Goal: Task Accomplishment & Management: Use online tool/utility

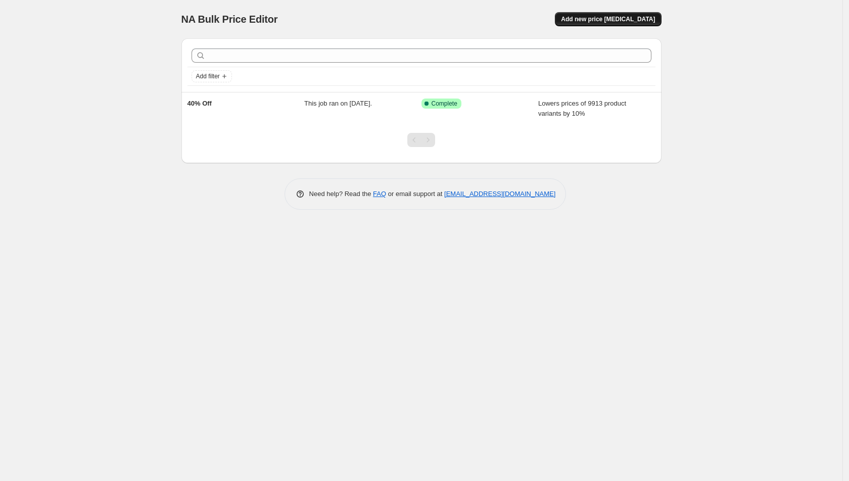
click at [606, 18] on span "Add new price change job" at bounding box center [608, 19] width 94 height 8
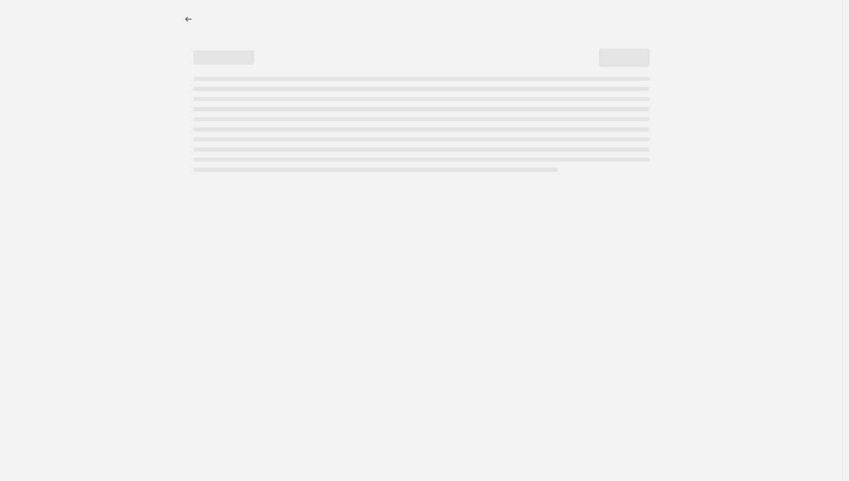
select select "percentage"
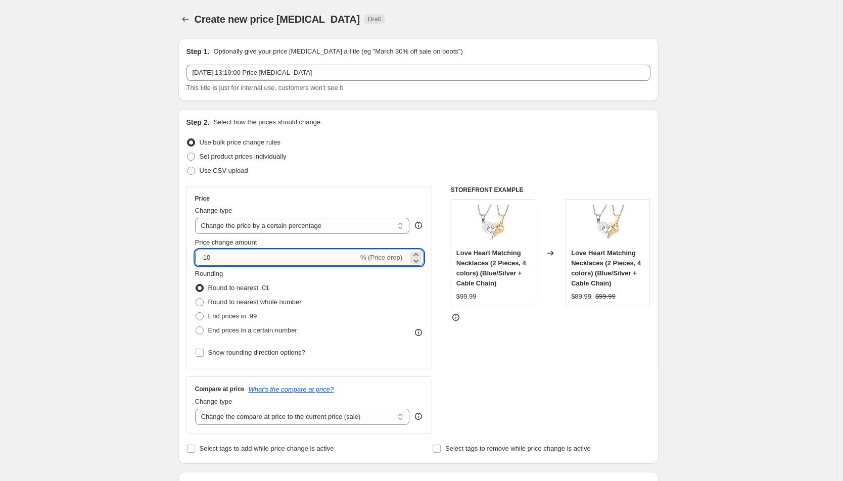
click at [235, 259] on input "-10" at bounding box center [276, 258] width 163 height 16
type input "-1"
type input "-30"
click at [378, 167] on div "Use CSV upload" at bounding box center [419, 171] width 464 height 14
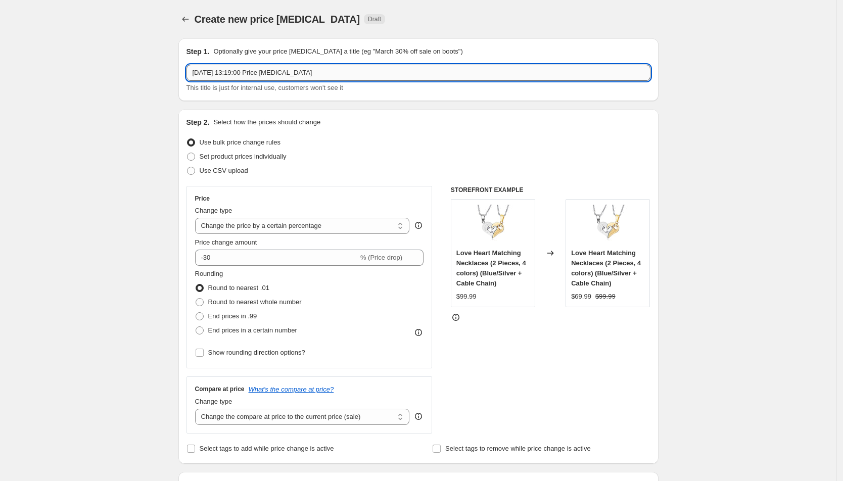
click at [371, 76] on input "1 Oct 2025, 13:19:00 Price change job" at bounding box center [419, 73] width 464 height 16
type input "S"
type input "Certain Vendors"
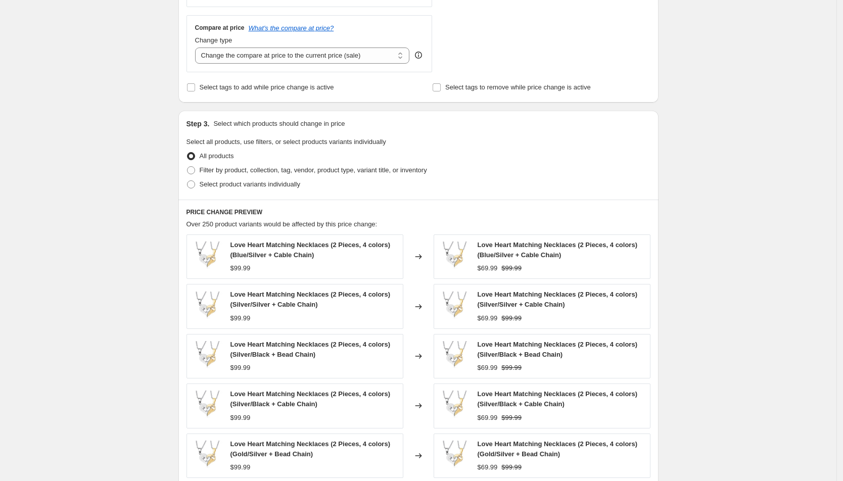
scroll to position [387, 0]
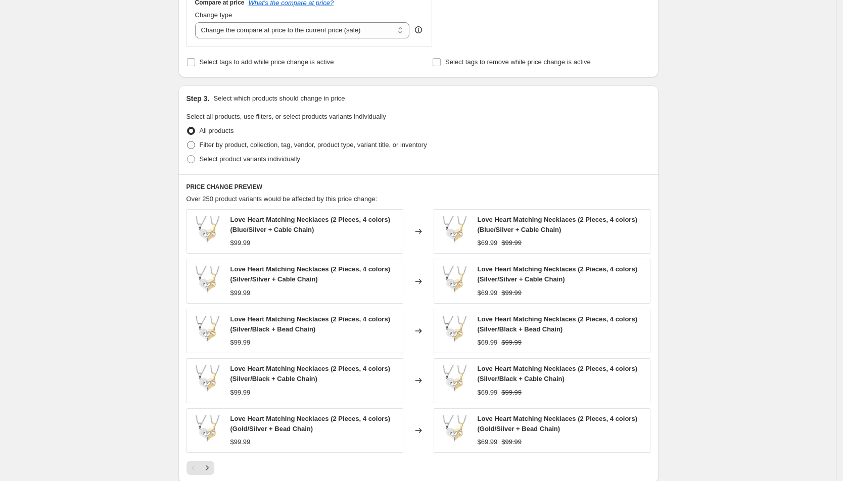
click at [243, 142] on span "Filter by product, collection, tag, vendor, product type, variant title, or inv…" at bounding box center [314, 145] width 228 height 8
click at [188, 142] on input "Filter by product, collection, tag, vendor, product type, variant title, or inv…" at bounding box center [187, 141] width 1 height 1
radio input "true"
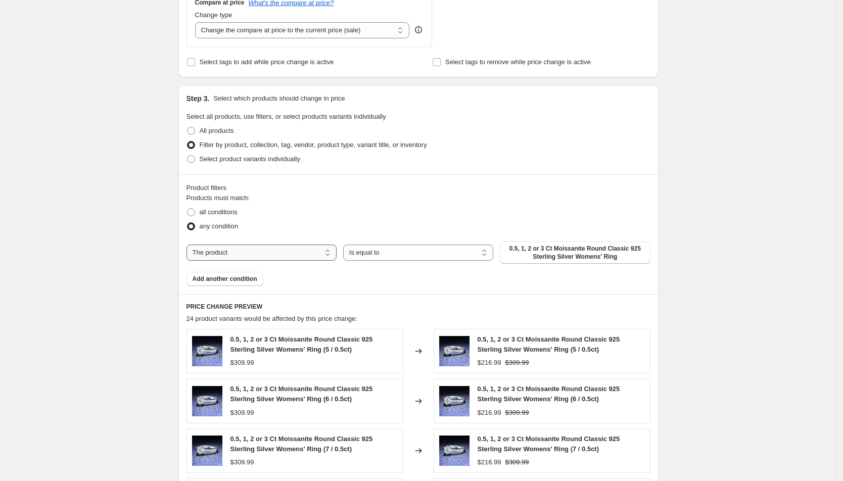
click at [247, 245] on select "The product The product's collection The product's tag The product's vendor The…" at bounding box center [262, 253] width 150 height 16
select select "product_status"
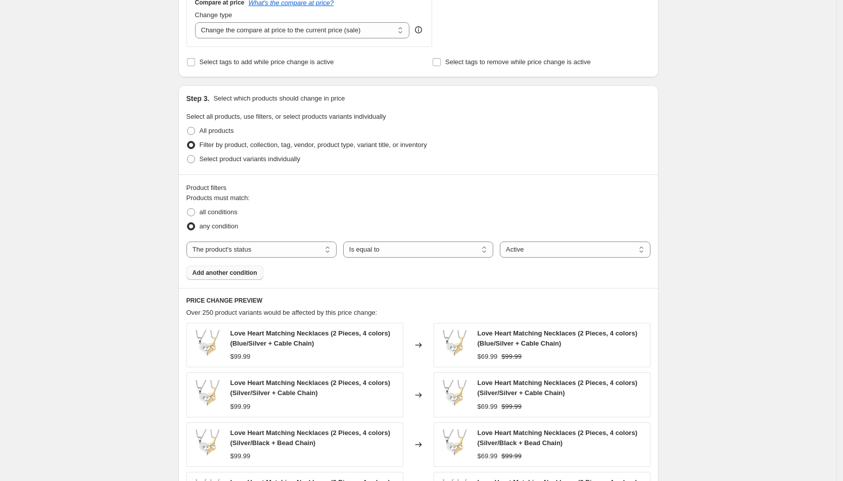
click at [257, 269] on span "Add another condition" at bounding box center [225, 273] width 65 height 8
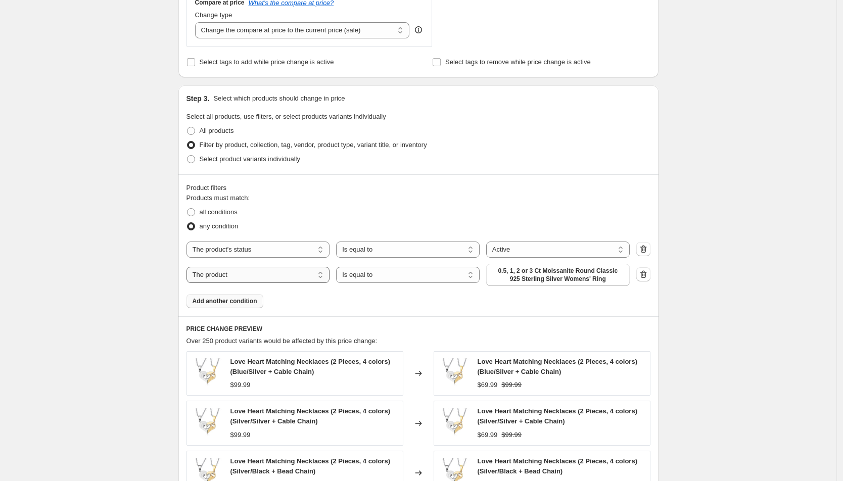
click at [265, 274] on select "The product The product's collection The product's tag The product's vendor The…" at bounding box center [259, 275] width 144 height 16
select select "vendor"
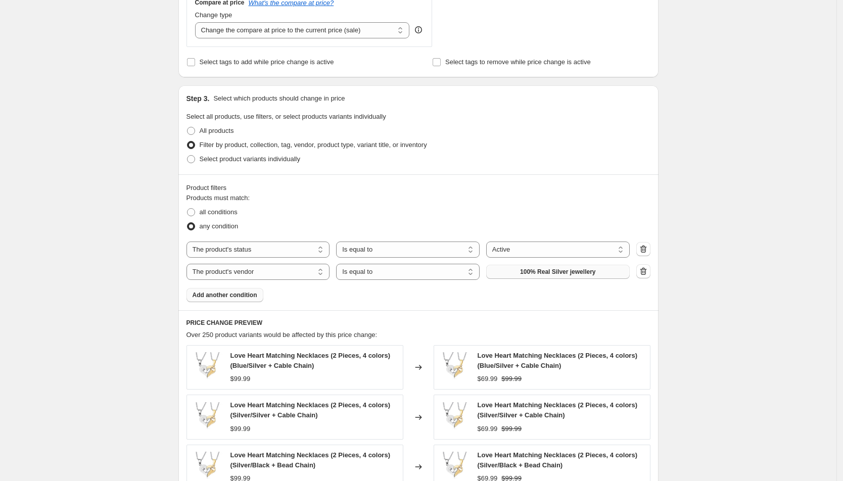
click at [579, 271] on span "100% Real Silver jewellery" at bounding box center [557, 272] width 75 height 8
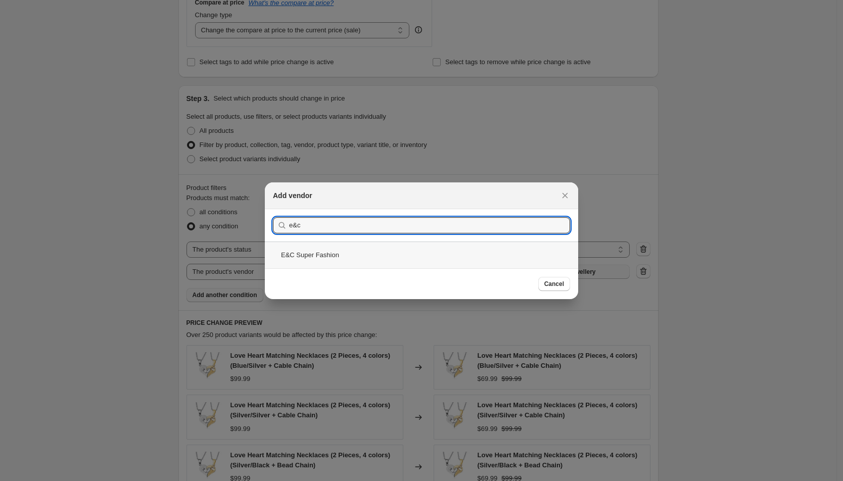
type input "e&c"
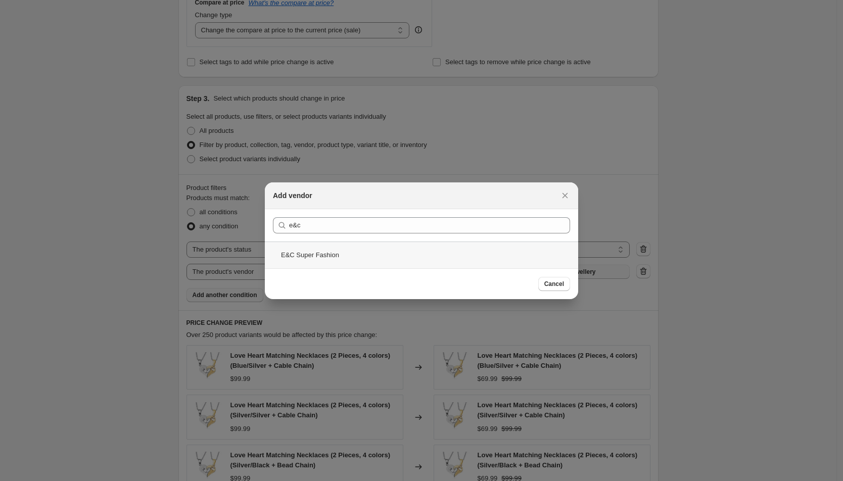
click at [414, 242] on div "E&C Super Fashion" at bounding box center [421, 255] width 313 height 27
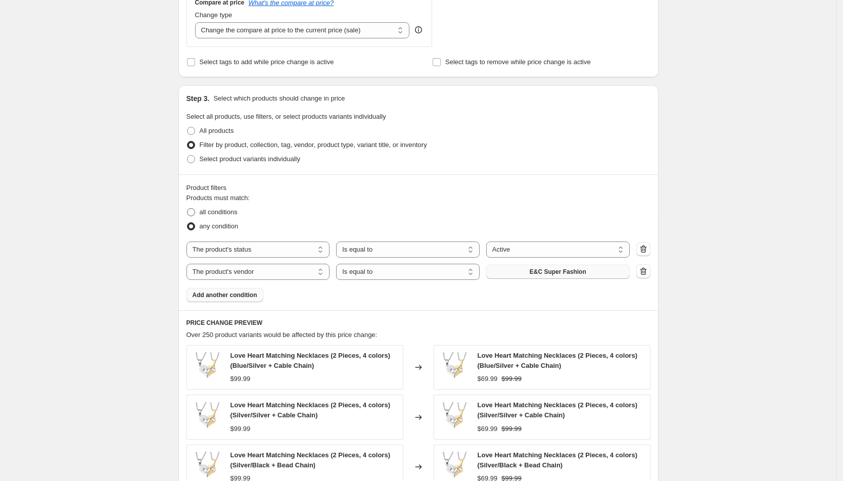
click at [209, 213] on span "all conditions" at bounding box center [219, 212] width 38 height 8
click at [188, 209] on input "all conditions" at bounding box center [187, 208] width 1 height 1
radio input "true"
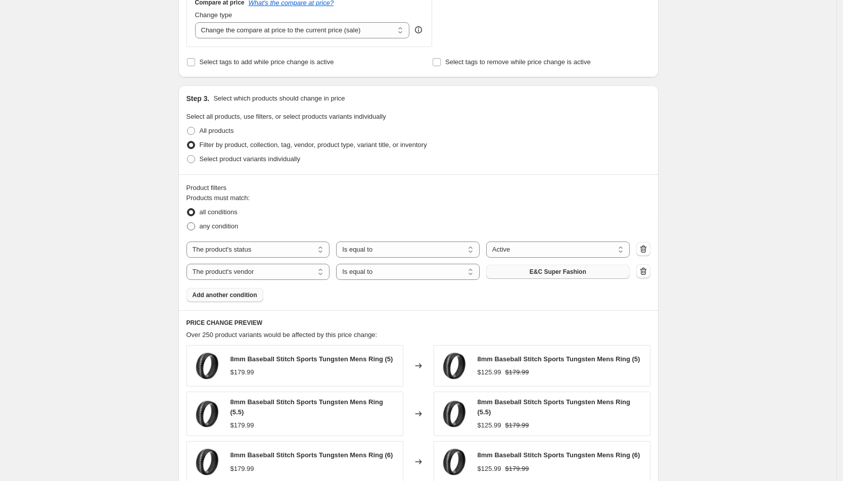
click at [212, 224] on span "any condition" at bounding box center [219, 226] width 39 height 8
click at [188, 223] on input "any condition" at bounding box center [187, 222] width 1 height 1
radio input "true"
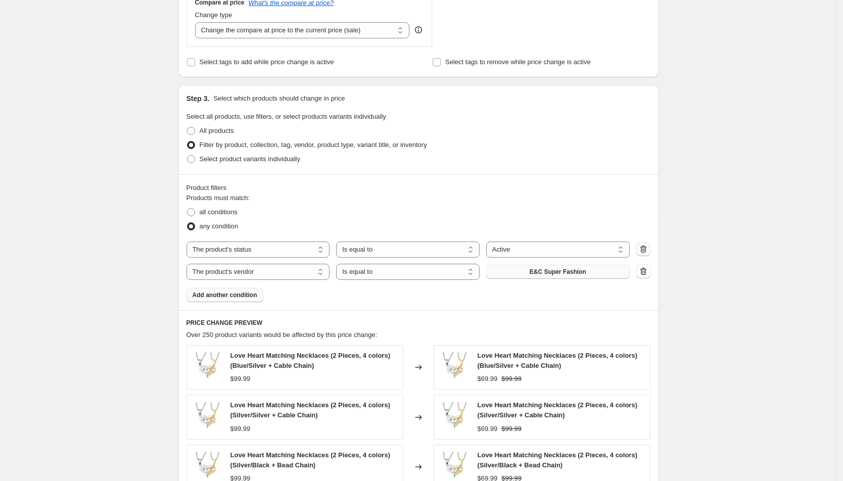
click at [649, 245] on icon "button" at bounding box center [644, 249] width 10 height 10
select select "vendor"
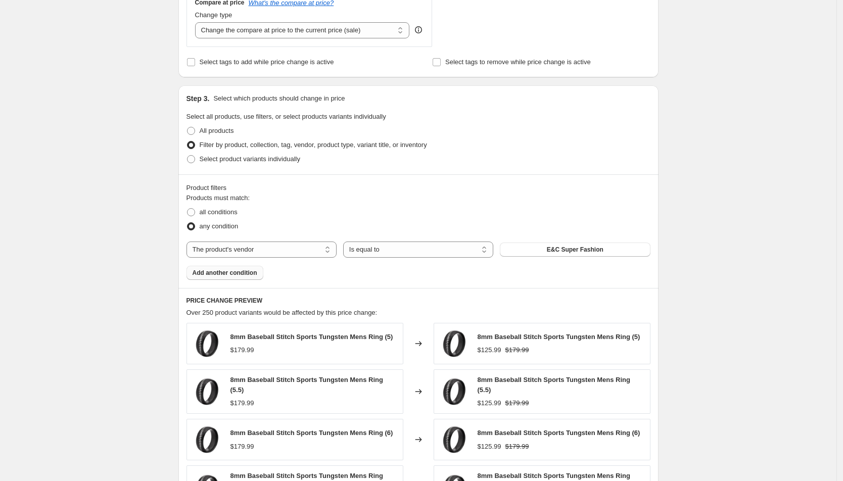
click at [238, 271] on span "Add another condition" at bounding box center [225, 273] width 65 height 8
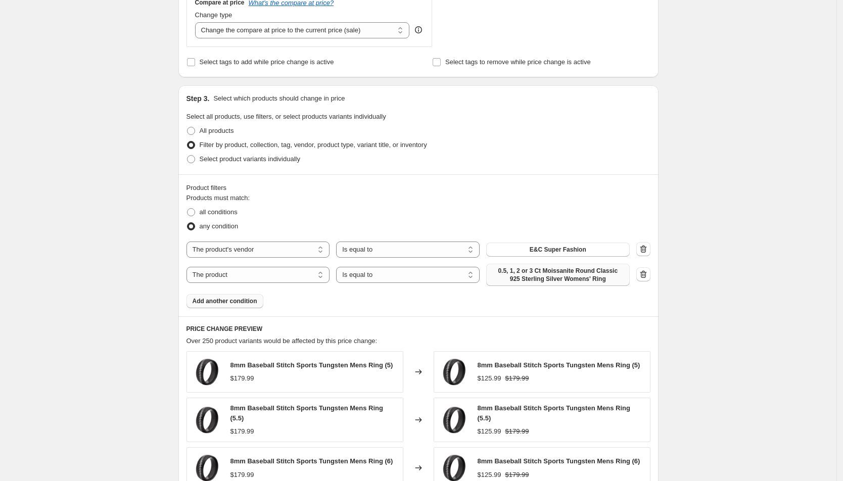
click at [523, 281] on span "0.5, 1, 2 or 3 Ct Moissanite Round Classic 925 Sterling Silver Womens' Ring" at bounding box center [557, 275] width 131 height 16
click at [503, 267] on span "0.5, 1, 2 or 3 Ct Moissanite Round Classic 925 Sterling Silver Womens' Ring" at bounding box center [557, 275] width 131 height 16
click at [222, 267] on select "The product The product's collection The product's tag The product's vendor The…" at bounding box center [259, 275] width 144 height 16
select select "vendor"
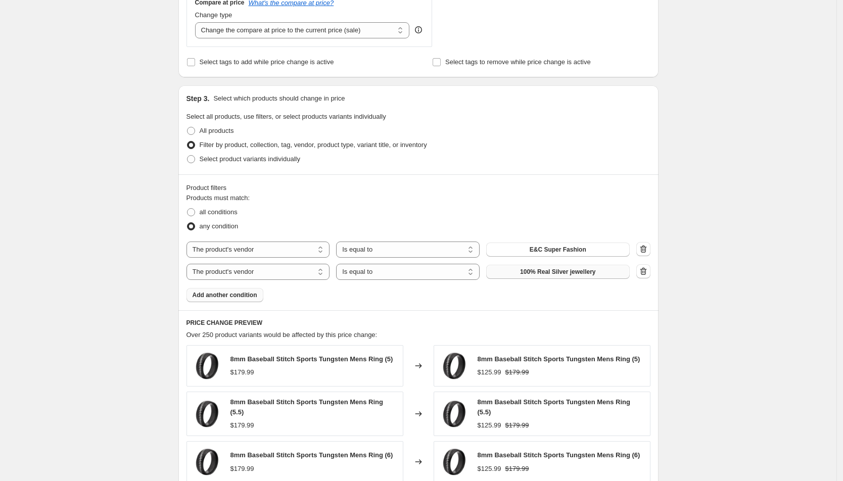
click at [567, 272] on span "100% Real Silver jewellery" at bounding box center [557, 272] width 75 height 8
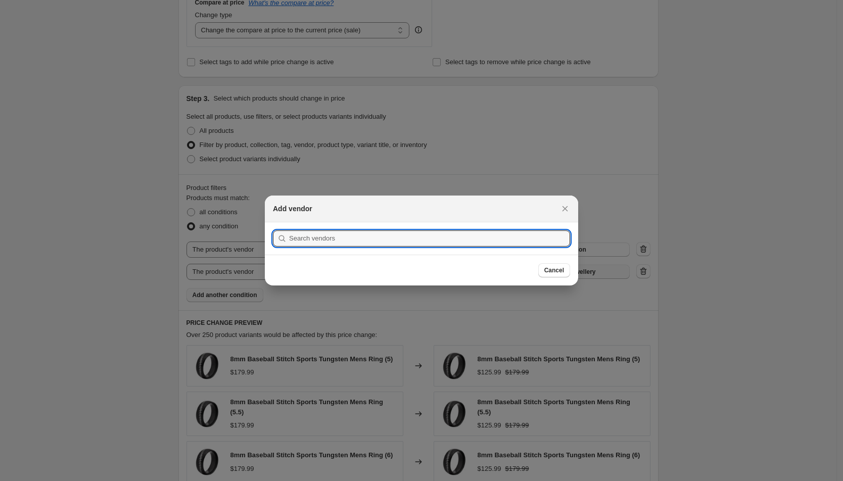
scroll to position [0, 0]
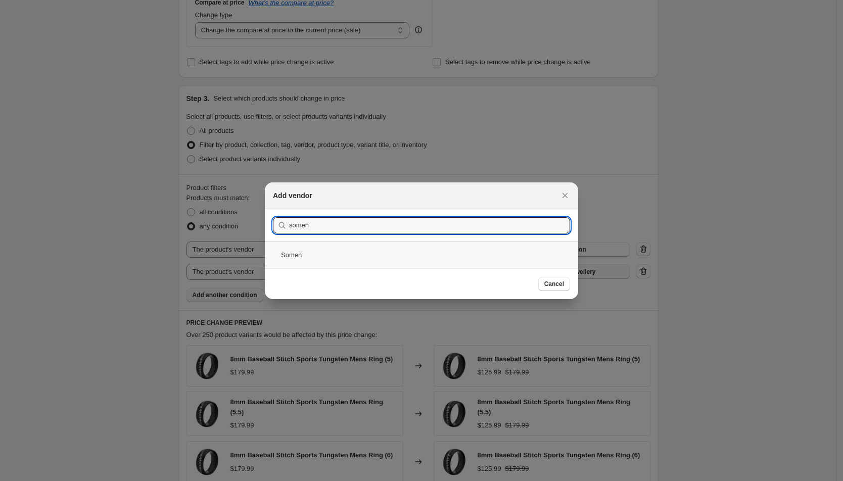
type input "somen"
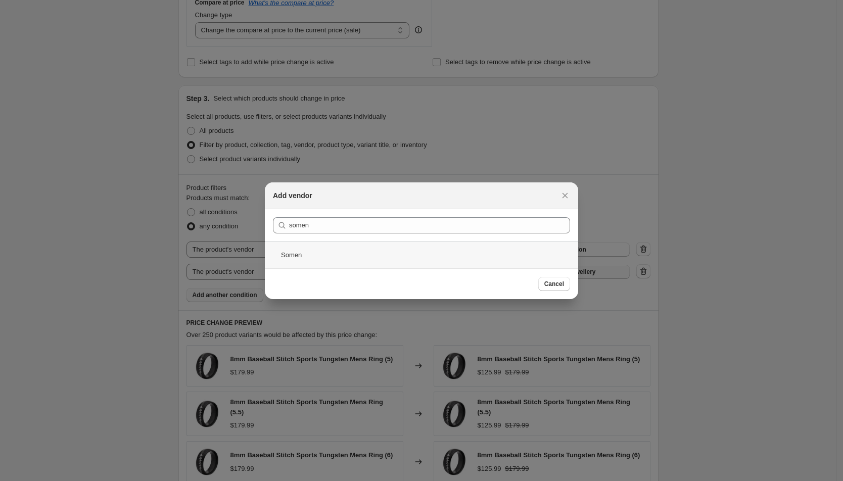
click at [296, 257] on div "Somen" at bounding box center [421, 255] width 313 height 27
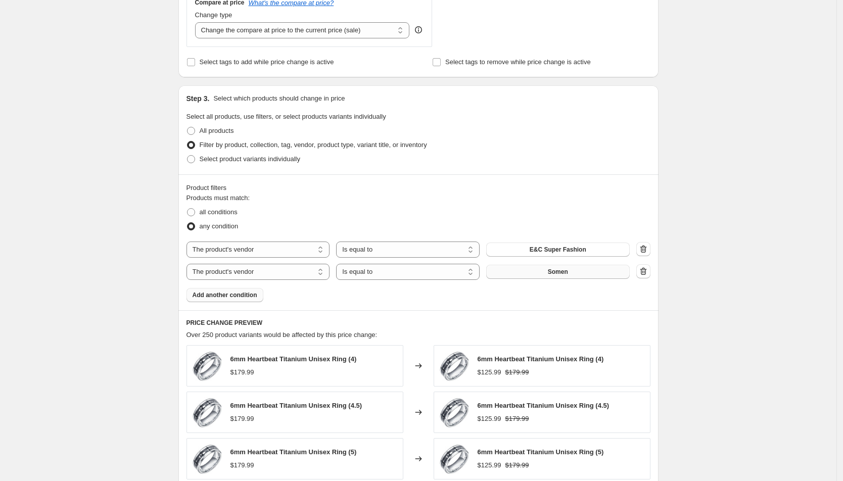
click at [229, 285] on div "Products must match: all conditions any condition The product The product's col…" at bounding box center [419, 247] width 464 height 109
click at [223, 291] on span "Add another condition" at bounding box center [225, 295] width 65 height 8
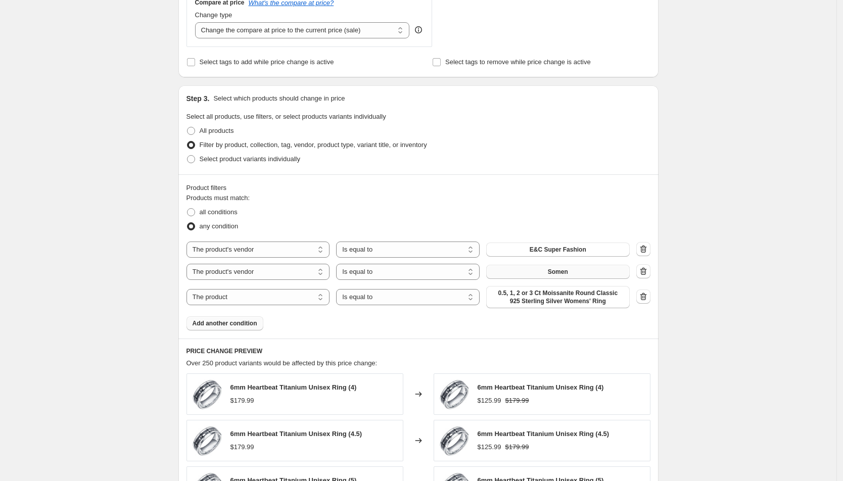
click at [223, 291] on select "The product The product's collection The product's tag The product's vendor The…" at bounding box center [259, 297] width 144 height 16
select select "vendor"
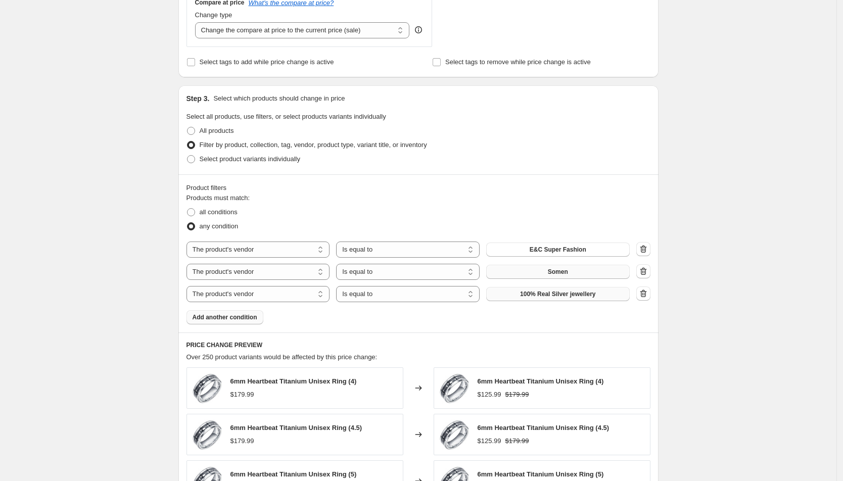
click at [527, 295] on span "100% Real Silver jewellery" at bounding box center [557, 294] width 75 height 8
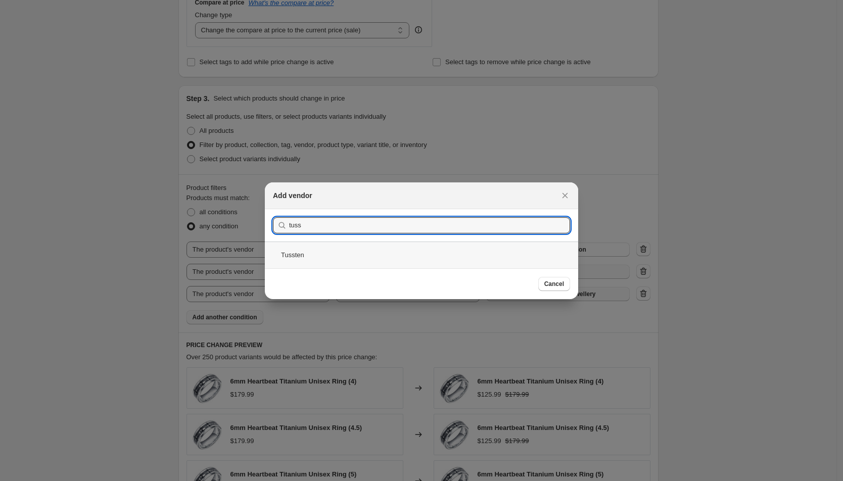
type input "tuss"
click at [411, 255] on div "Tussten" at bounding box center [421, 255] width 313 height 27
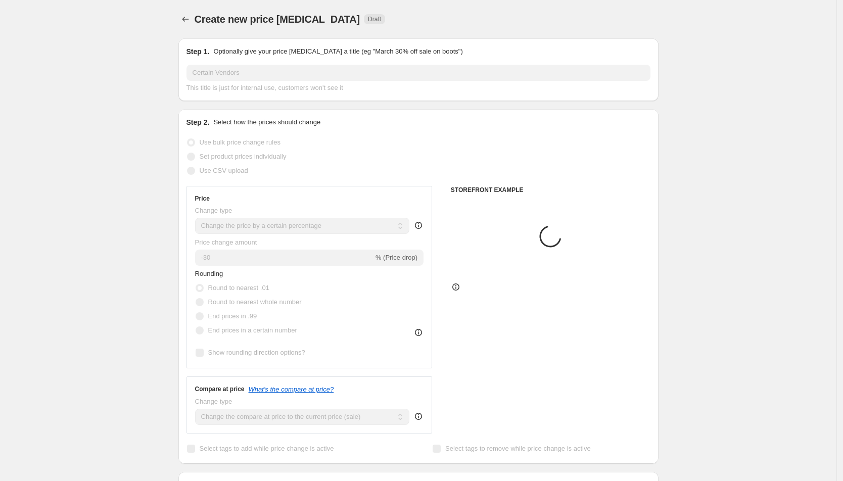
scroll to position [387, 0]
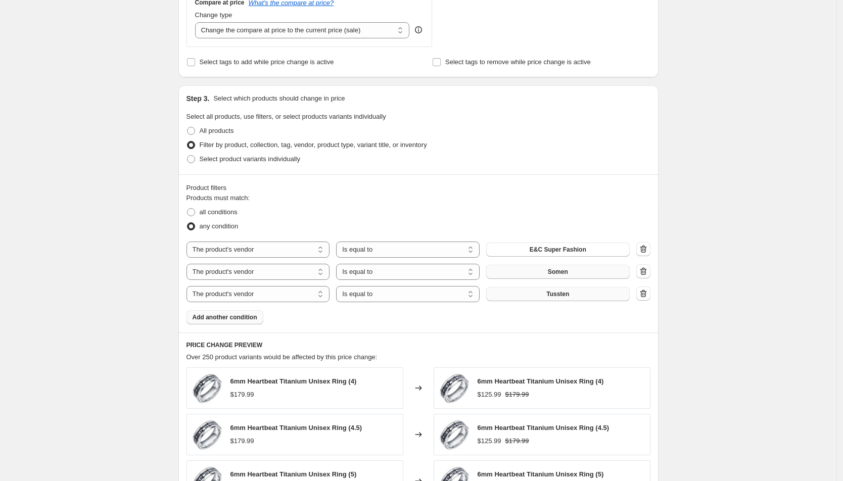
click at [222, 318] on span "Add another condition" at bounding box center [225, 317] width 65 height 8
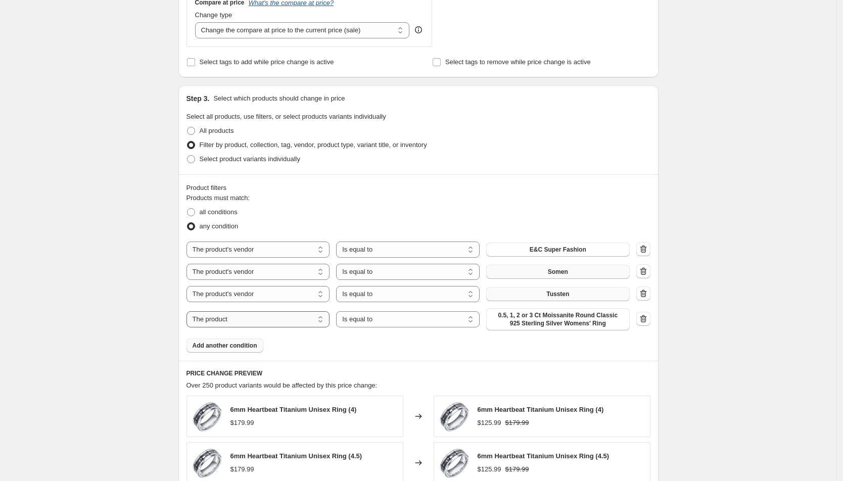
click at [286, 324] on select "The product The product's collection The product's tag The product's vendor The…" at bounding box center [259, 319] width 144 height 16
select select "vendor"
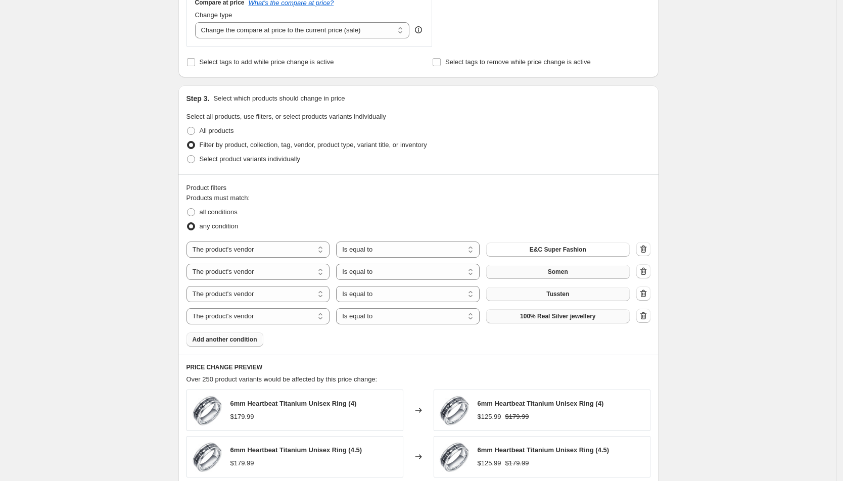
click at [546, 317] on span "100% Real Silver jewellery" at bounding box center [557, 316] width 75 height 8
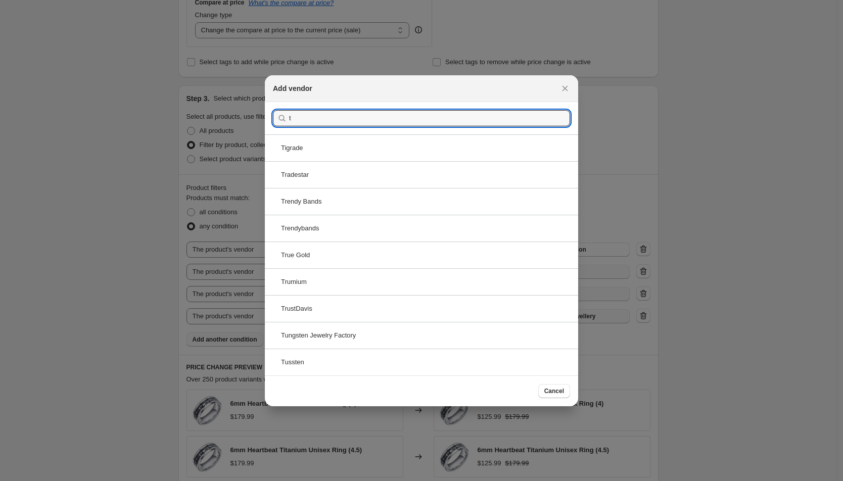
type input "t"
